Goal: Navigation & Orientation: Find specific page/section

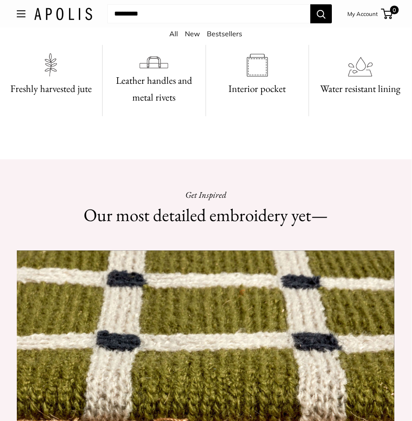
scroll to position [535, 0]
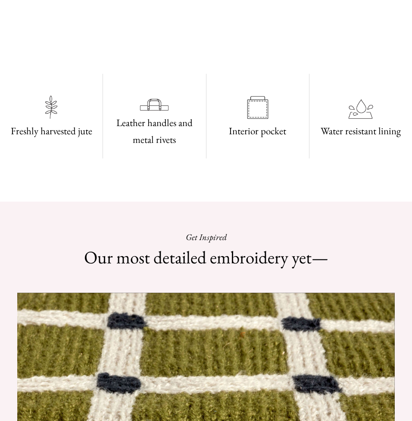
click at [367, 91] on html "Market Bags Group Gifting Coming Soon Need help? Text Us: 20919 hello@apolisglo…" at bounding box center [206, 210] width 412 height 421
click at [365, 91] on html "Market Bags Group Gifting Coming Soon Need help? Text Us: 20919 hello@apolisglo…" at bounding box center [206, 210] width 412 height 421
click at [367, 91] on html "Market Bags Group Gifting Coming Soon Need help? Text Us: 20919 hello@apolisglo…" at bounding box center [206, 210] width 412 height 421
click at [136, 257] on html "Market Bags Group Gifting Coming Soon Need help? Text Us: 20919 hello@apolisglo…" at bounding box center [206, 210] width 412 height 421
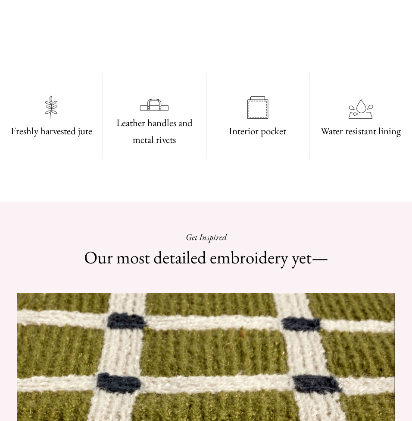
click at [129, 231] on html "Market Bags Group Gifting Coming Soon Need help? Text Us: 20919 hello@apolisglo…" at bounding box center [206, 210] width 412 height 421
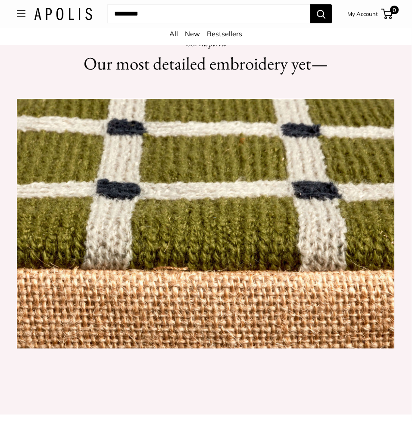
scroll to position [735, 0]
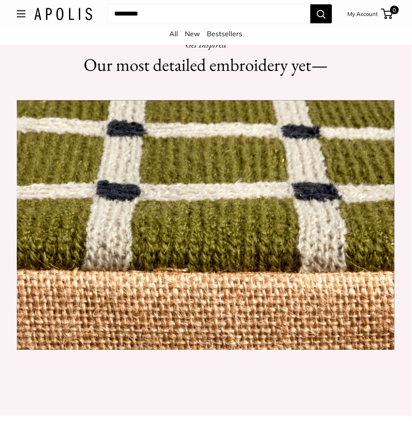
click at [23, 15] on span "Open menu" at bounding box center [21, 13] width 9 height 7
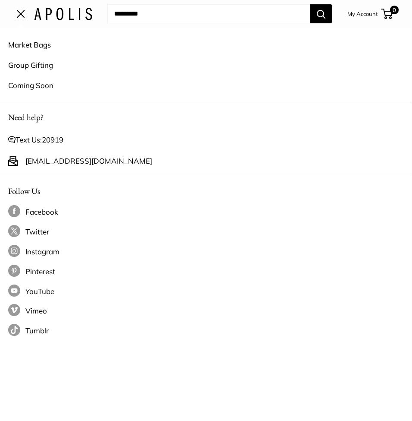
click at [23, 42] on link "Market Bags" at bounding box center [205, 45] width 395 height 20
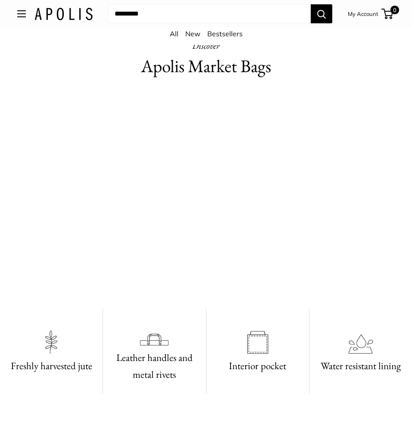
scroll to position [305, 0]
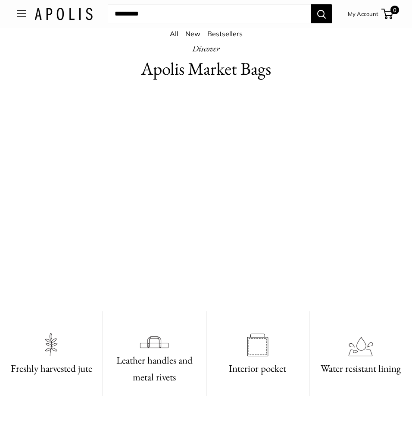
click at [197, 33] on link "New" at bounding box center [193, 33] width 15 height 9
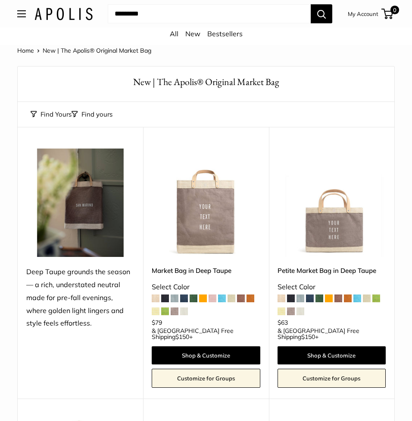
click at [218, 33] on link "Bestsellers" at bounding box center [225, 33] width 35 height 9
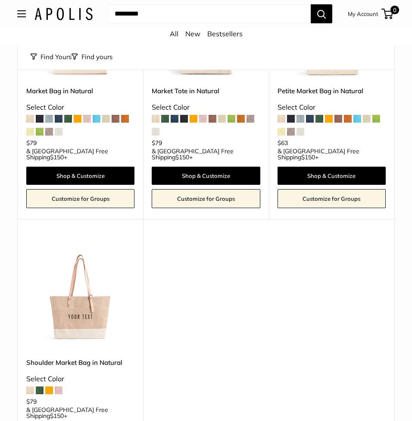
scroll to position [181, 0]
